Goal: Task Accomplishment & Management: Complete application form

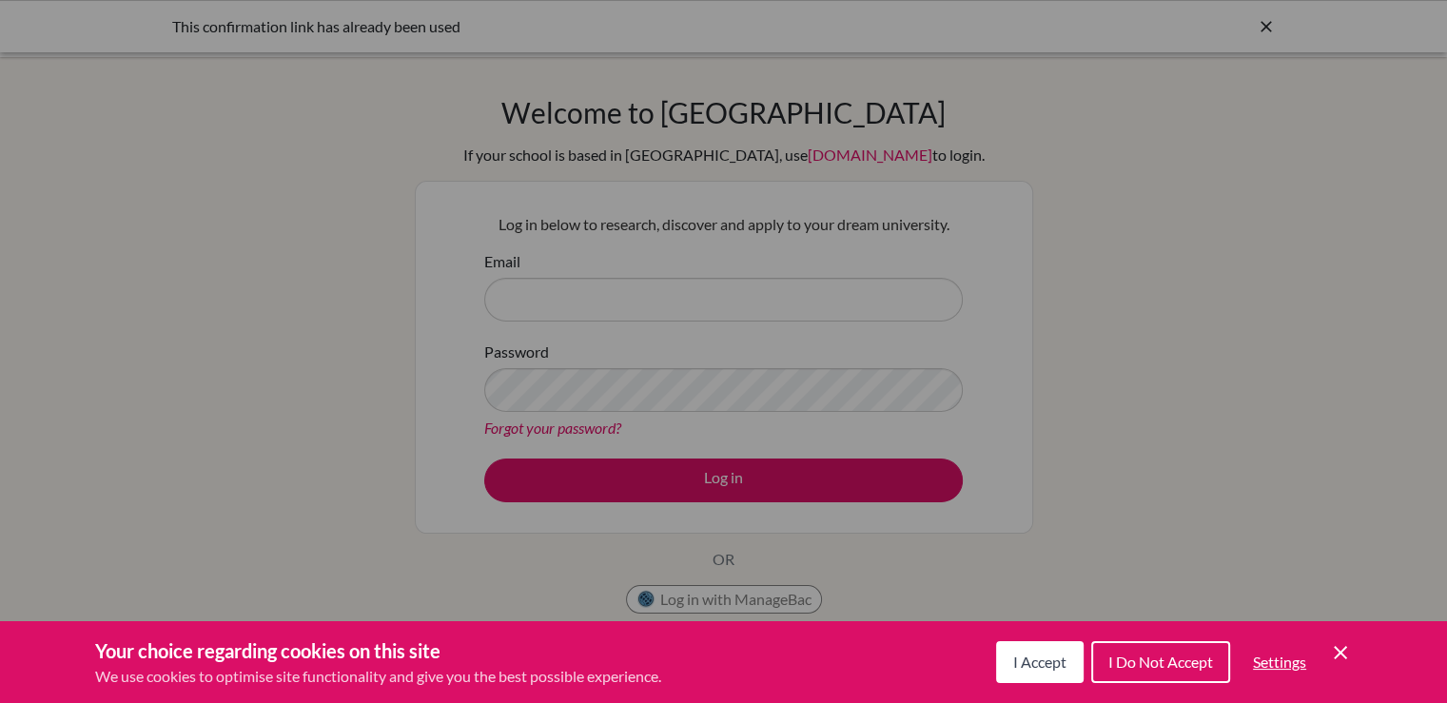
click at [1013, 660] on span "I Accept" at bounding box center [1039, 662] width 53 height 18
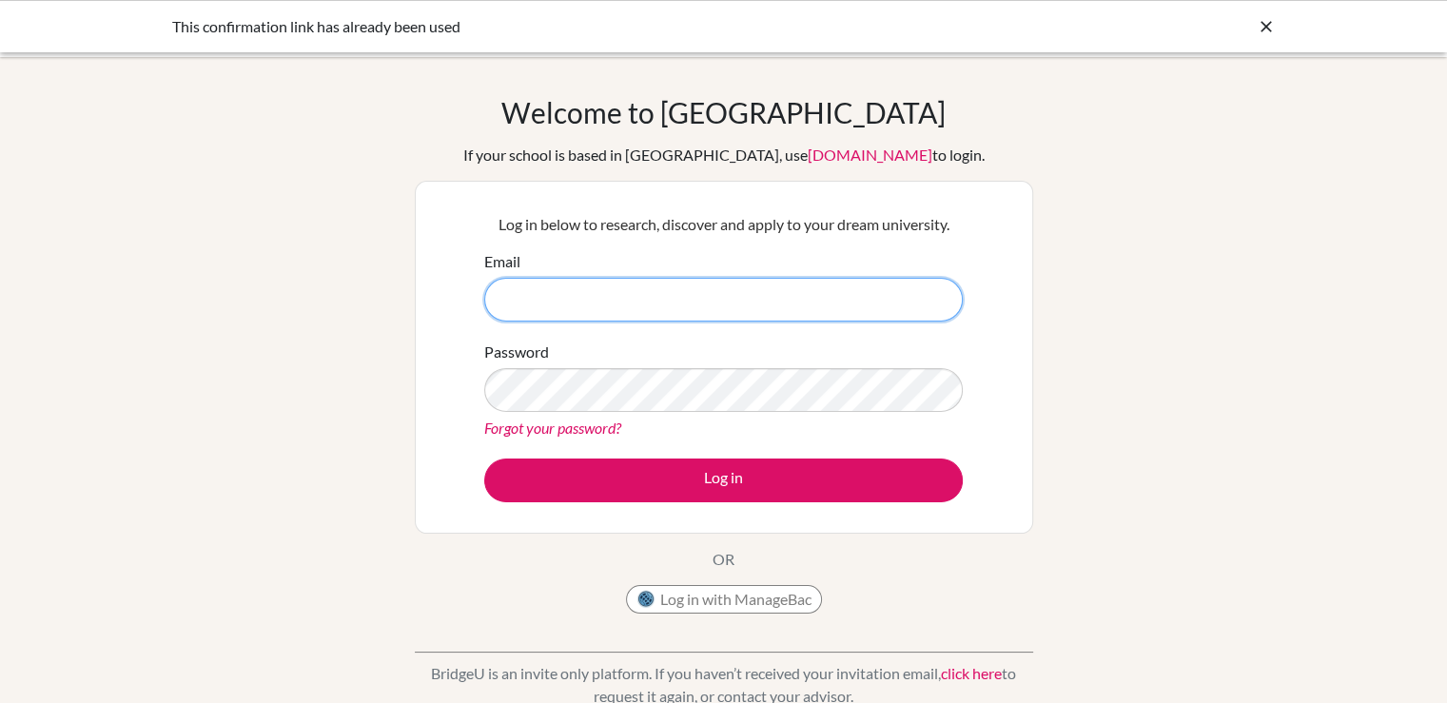
click at [644, 299] on input "Email" at bounding box center [723, 300] width 479 height 44
type input "[EMAIL_ADDRESS][DOMAIN_NAME]"
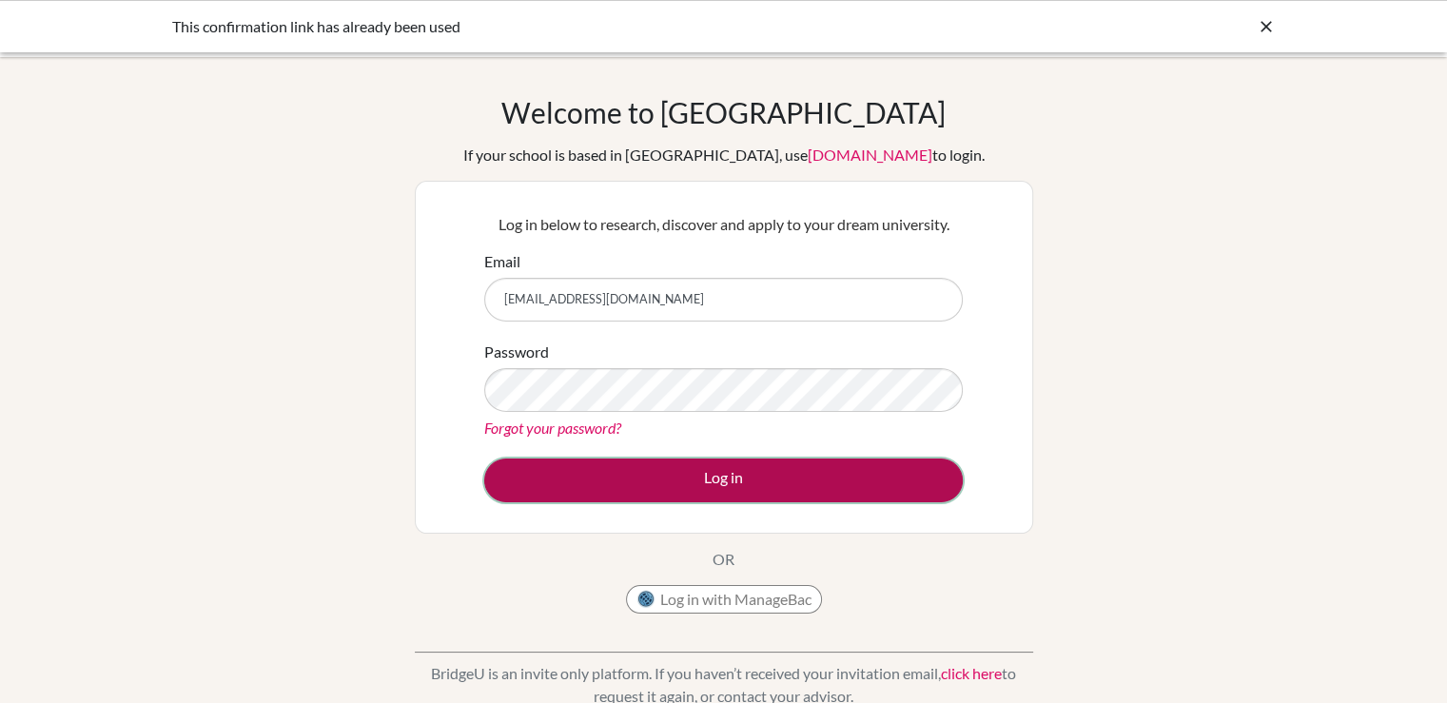
click at [600, 472] on button "Log in" at bounding box center [723, 481] width 479 height 44
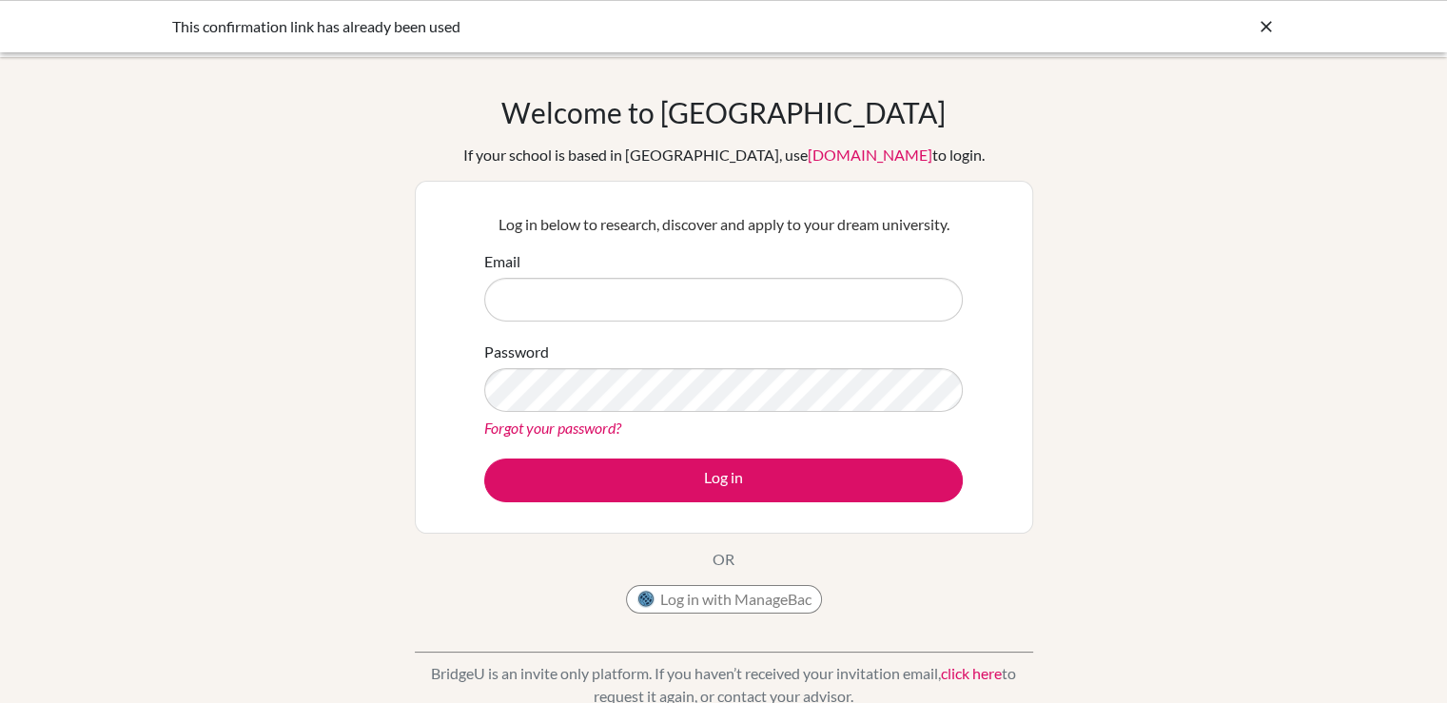
click at [727, 301] on input "Email" at bounding box center [723, 300] width 479 height 44
click at [616, 298] on input "Email" at bounding box center [723, 300] width 479 height 44
click at [585, 303] on input "Email" at bounding box center [723, 300] width 479 height 44
type input "[EMAIL_ADDRESS][DOMAIN_NAME]"
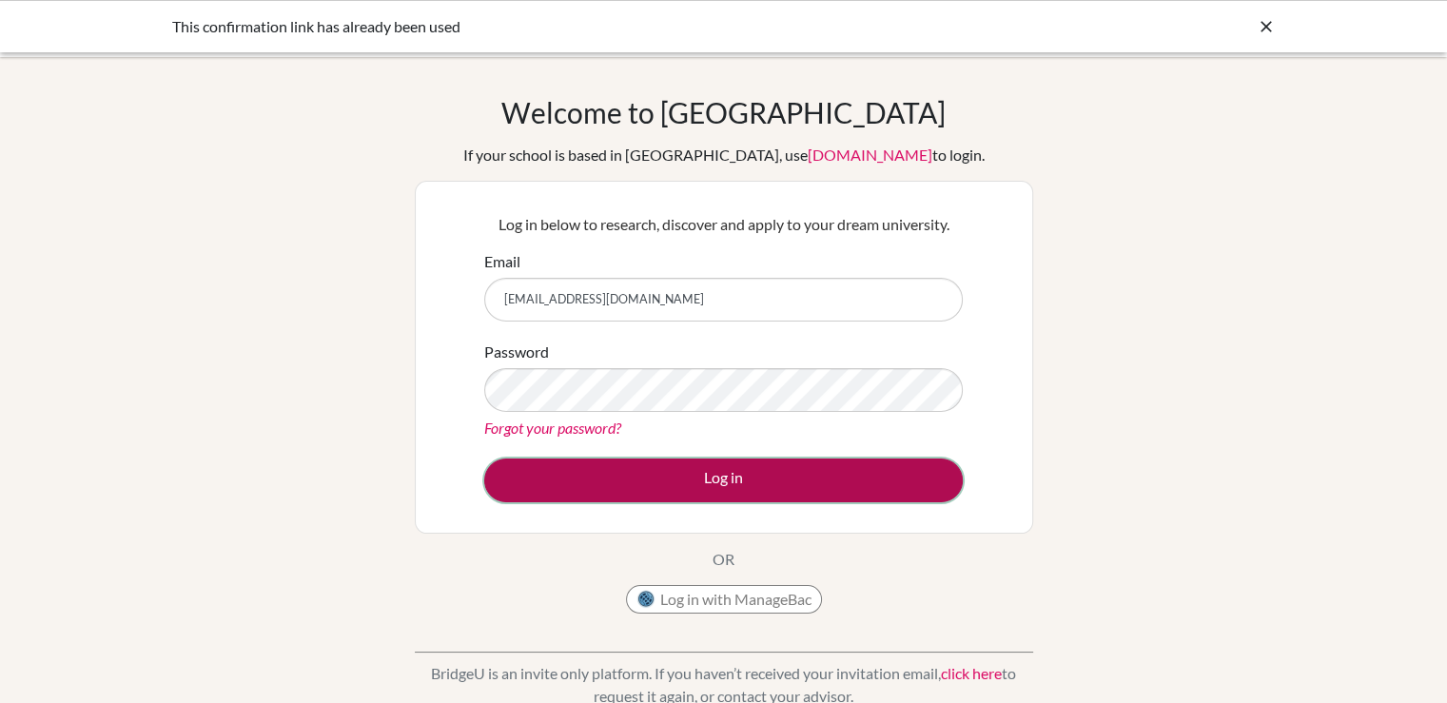
click at [655, 464] on button "Log in" at bounding box center [723, 481] width 479 height 44
click at [622, 475] on button "Log in" at bounding box center [723, 481] width 479 height 44
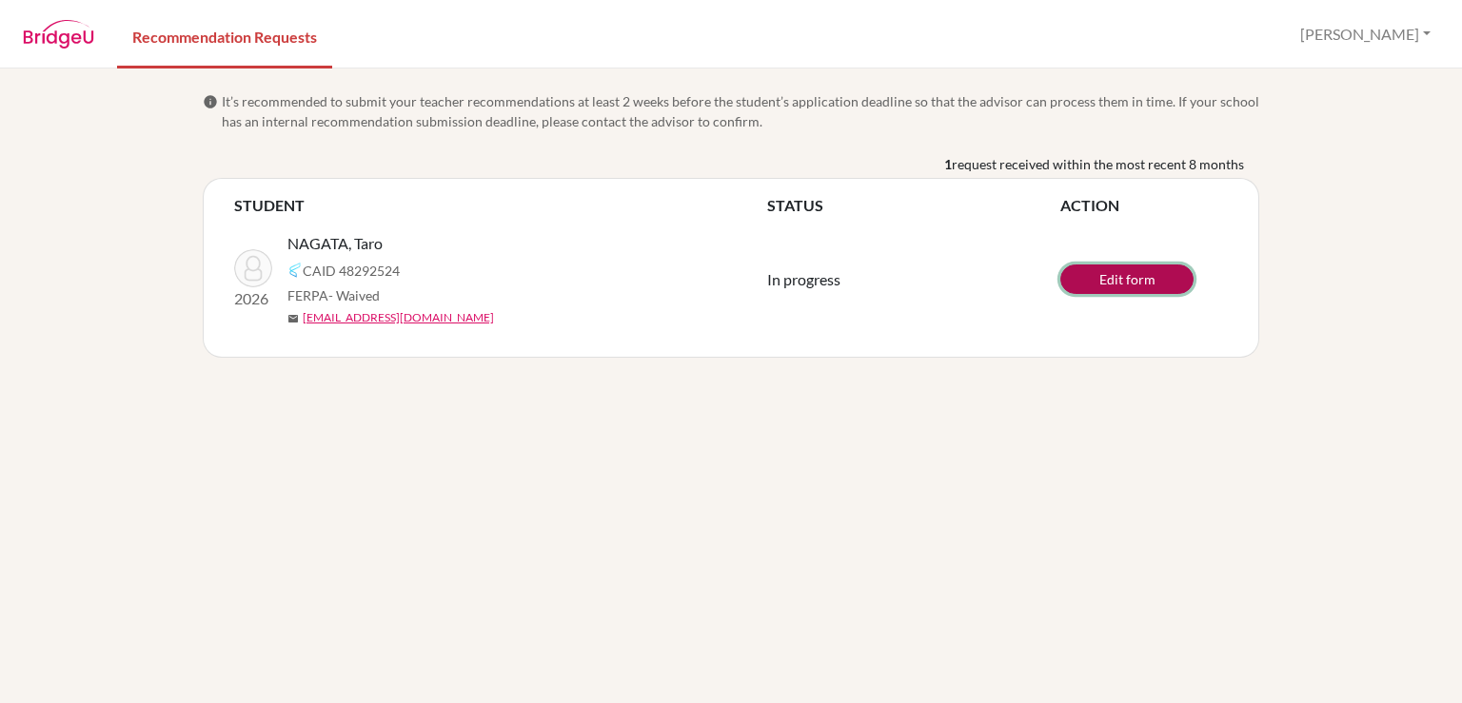
click at [1107, 279] on link "Edit form" at bounding box center [1126, 280] width 133 height 30
